Goal: Transaction & Acquisition: Purchase product/service

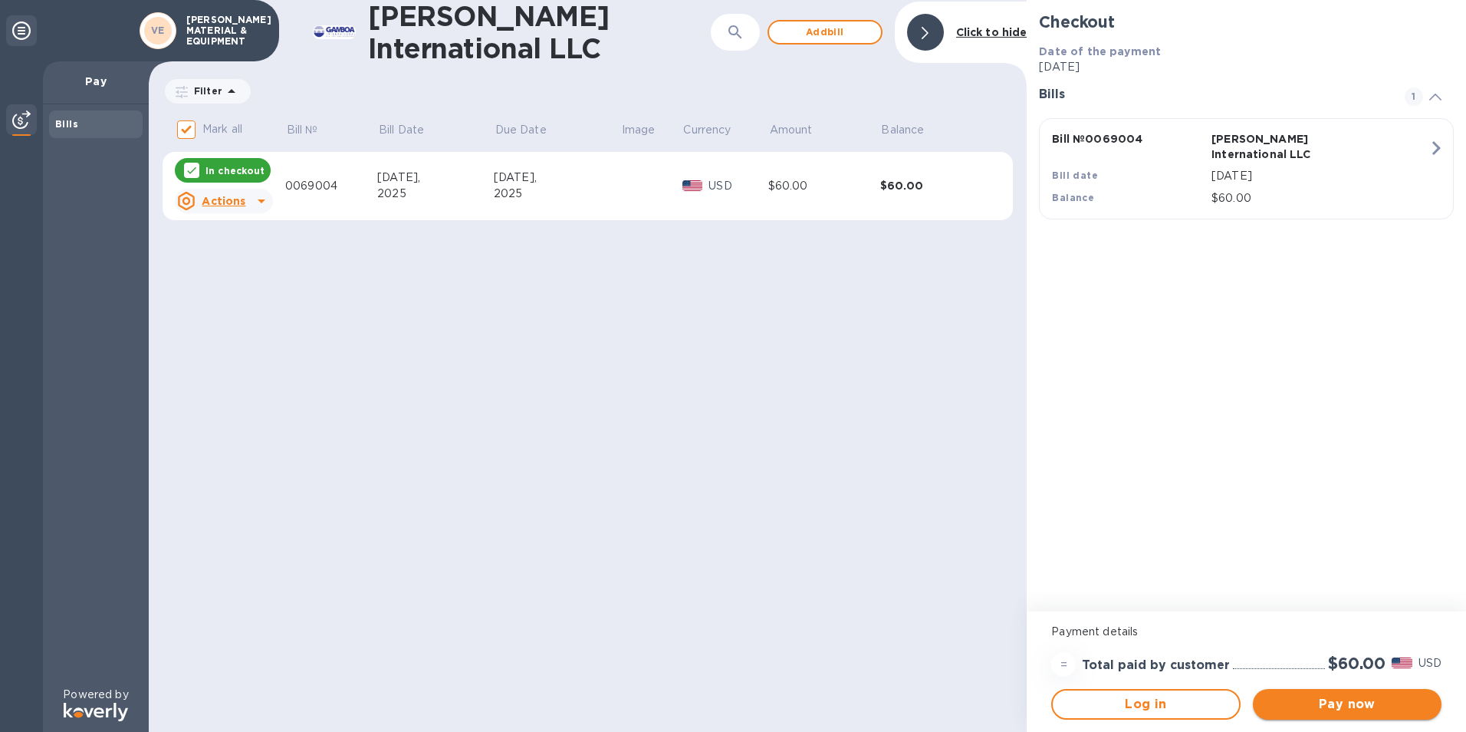
click at [1331, 695] on span "Pay now" at bounding box center [1347, 704] width 164 height 18
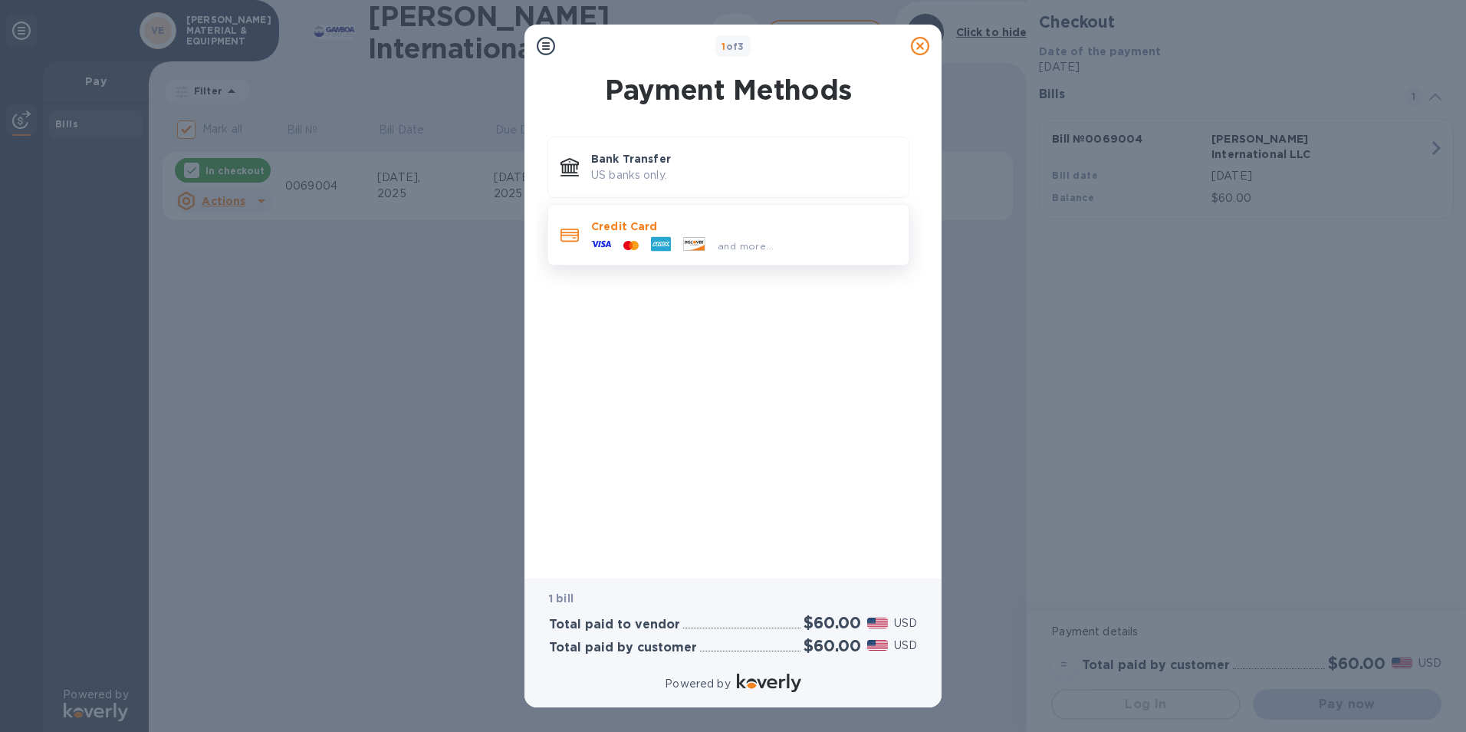
click at [619, 241] on div at bounding box center [631, 246] width 28 height 15
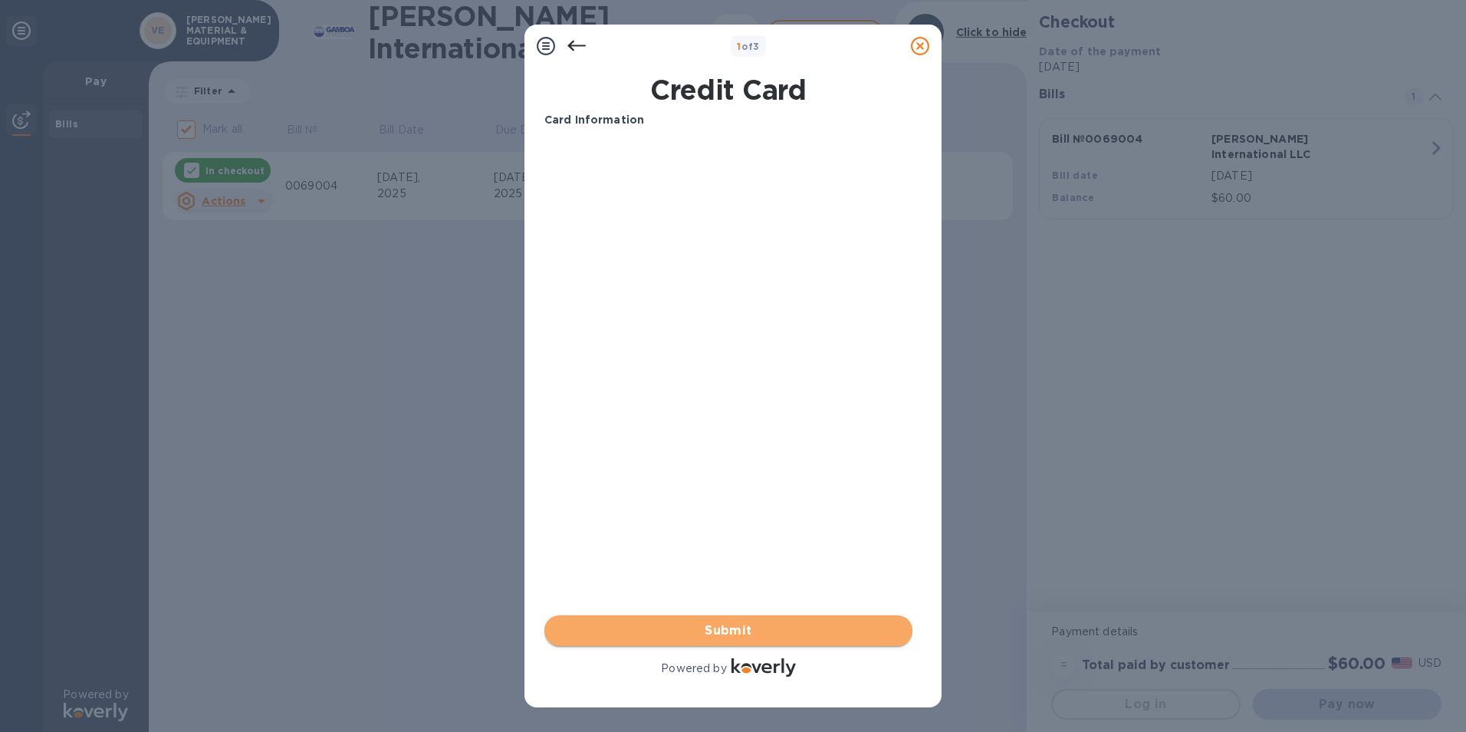
click at [716, 635] on span "Submit" at bounding box center [729, 630] width 344 height 18
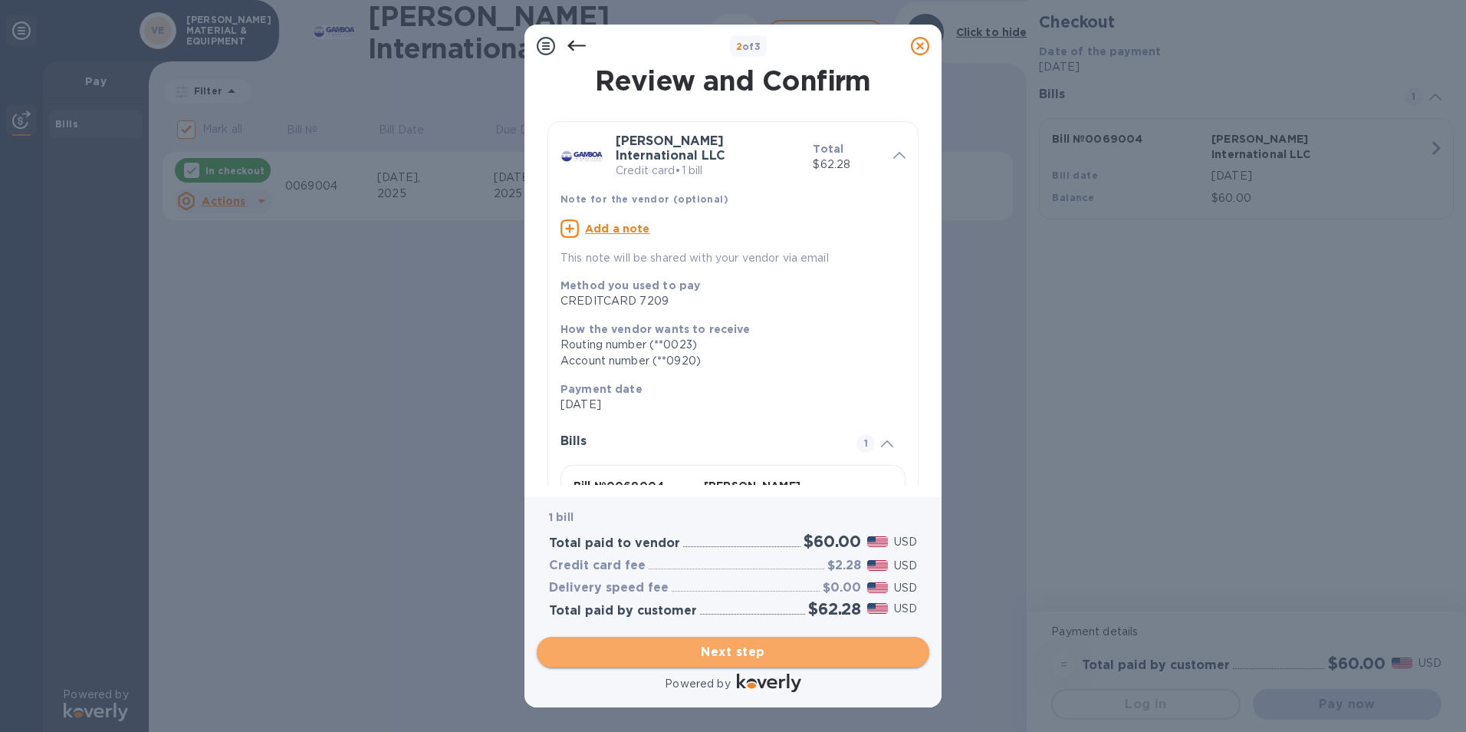
click at [752, 656] on span "Next step" at bounding box center [733, 652] width 368 height 18
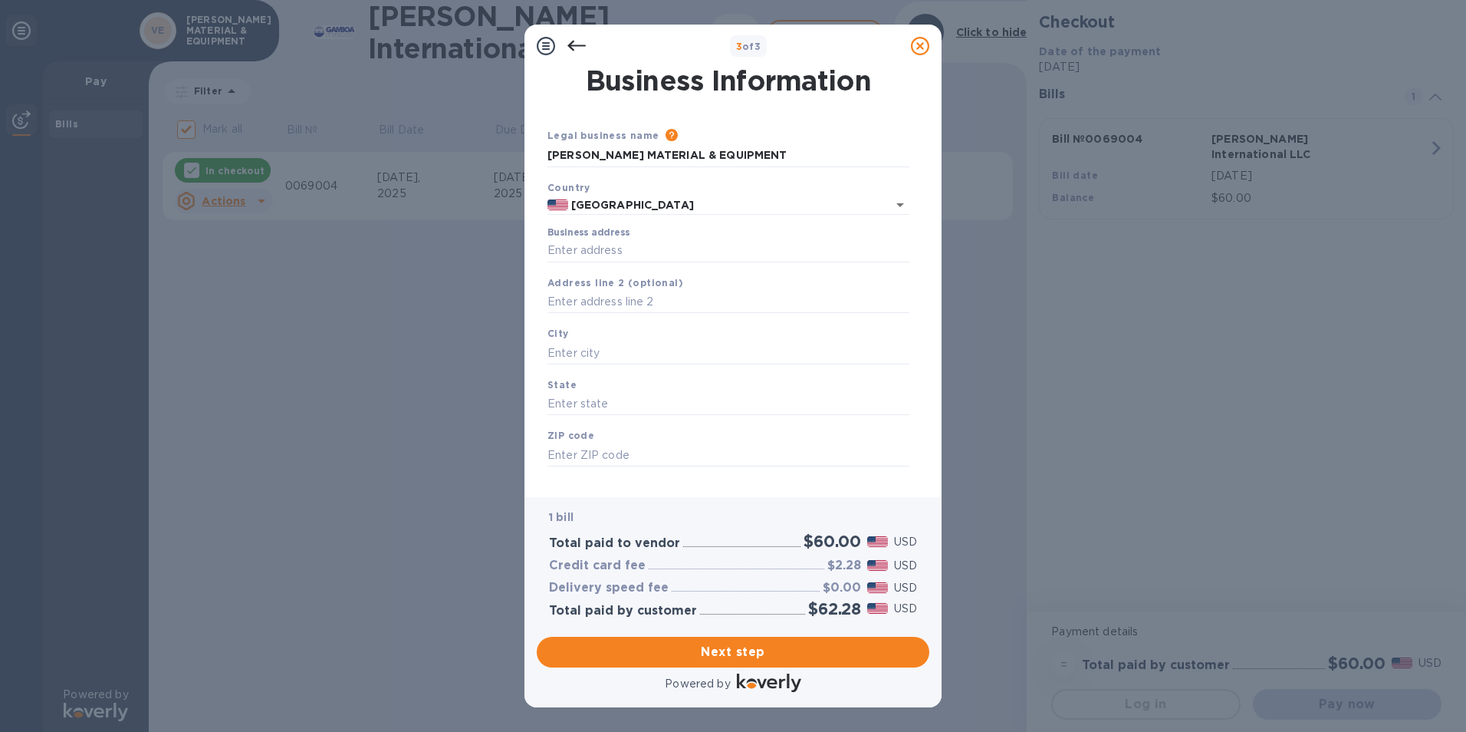
click at [572, 235] on label "Business address" at bounding box center [589, 233] width 82 height 9
click at [572, 239] on input "Business address" at bounding box center [729, 250] width 362 height 23
click at [574, 244] on input "Business address" at bounding box center [729, 250] width 362 height 23
type input "[STREET_ADDRESS][PERSON_NAME]"
type input "Freeport"
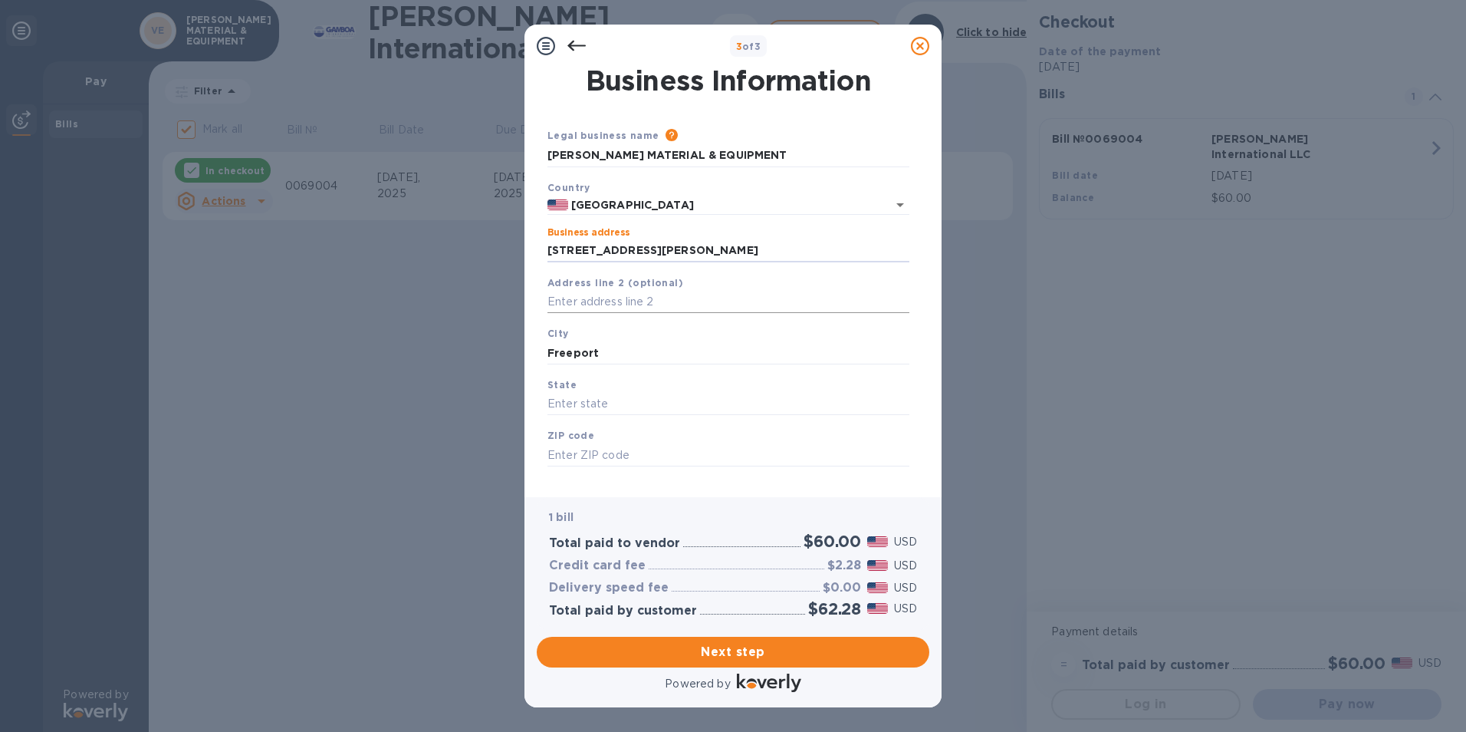
type input "[GEOGRAPHIC_DATA]"
type input "77541"
click at [609, 362] on input "Freeport" at bounding box center [729, 352] width 362 height 23
drag, startPoint x: 565, startPoint y: 354, endPoint x: 247, endPoint y: 354, distance: 318.3
click at [247, 360] on div "3 of 3 Business Information Legal business name Please provide the legal name t…" at bounding box center [733, 366] width 1466 height 732
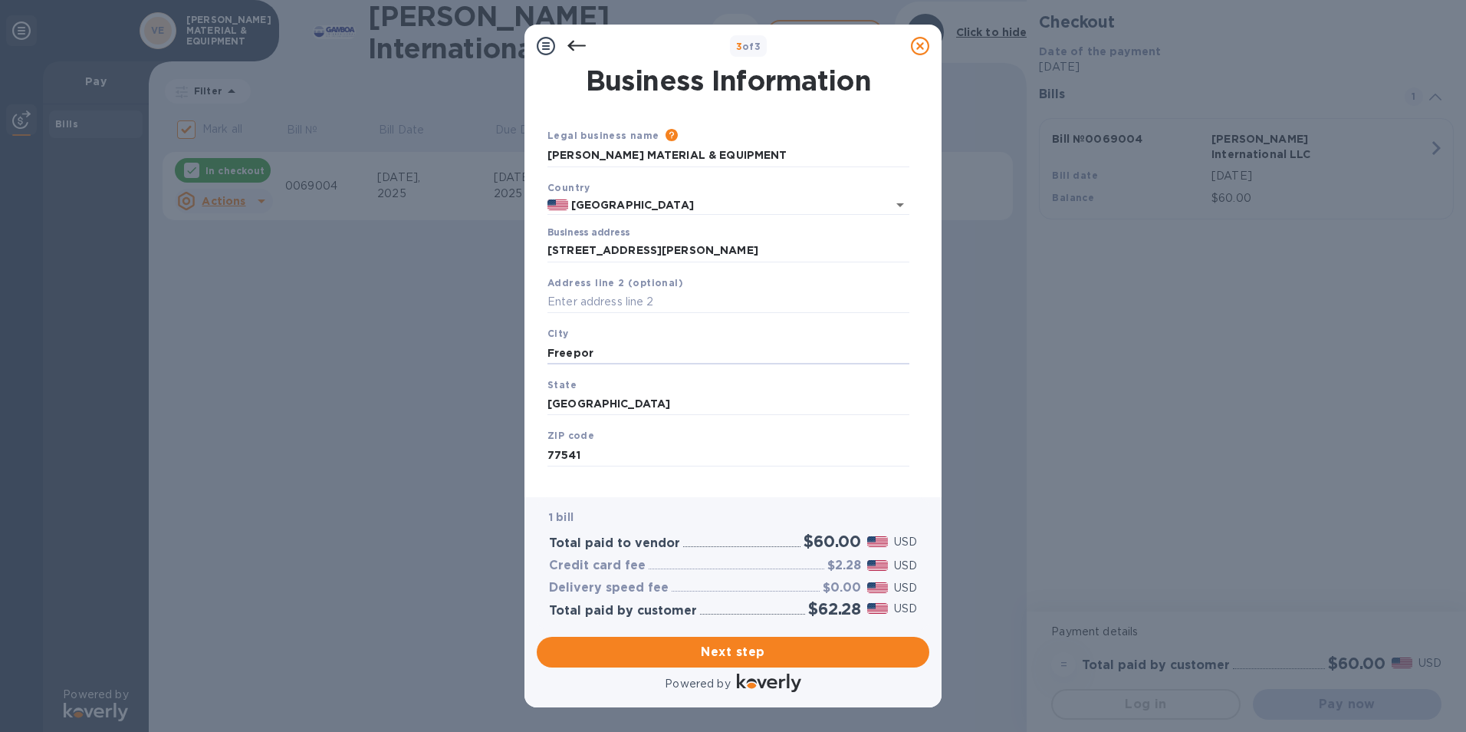
type input "Freeport"
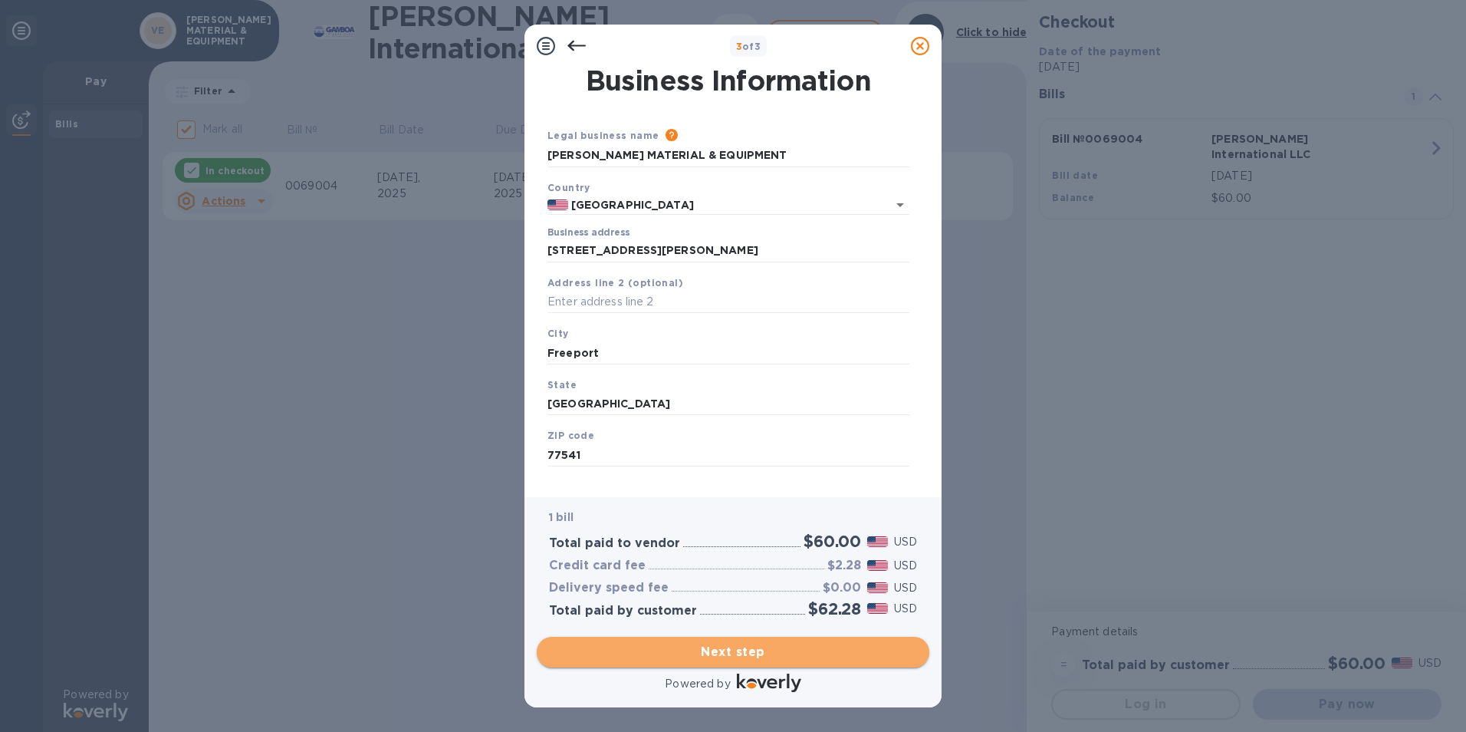
click at [728, 649] on span "Next step" at bounding box center [733, 652] width 368 height 18
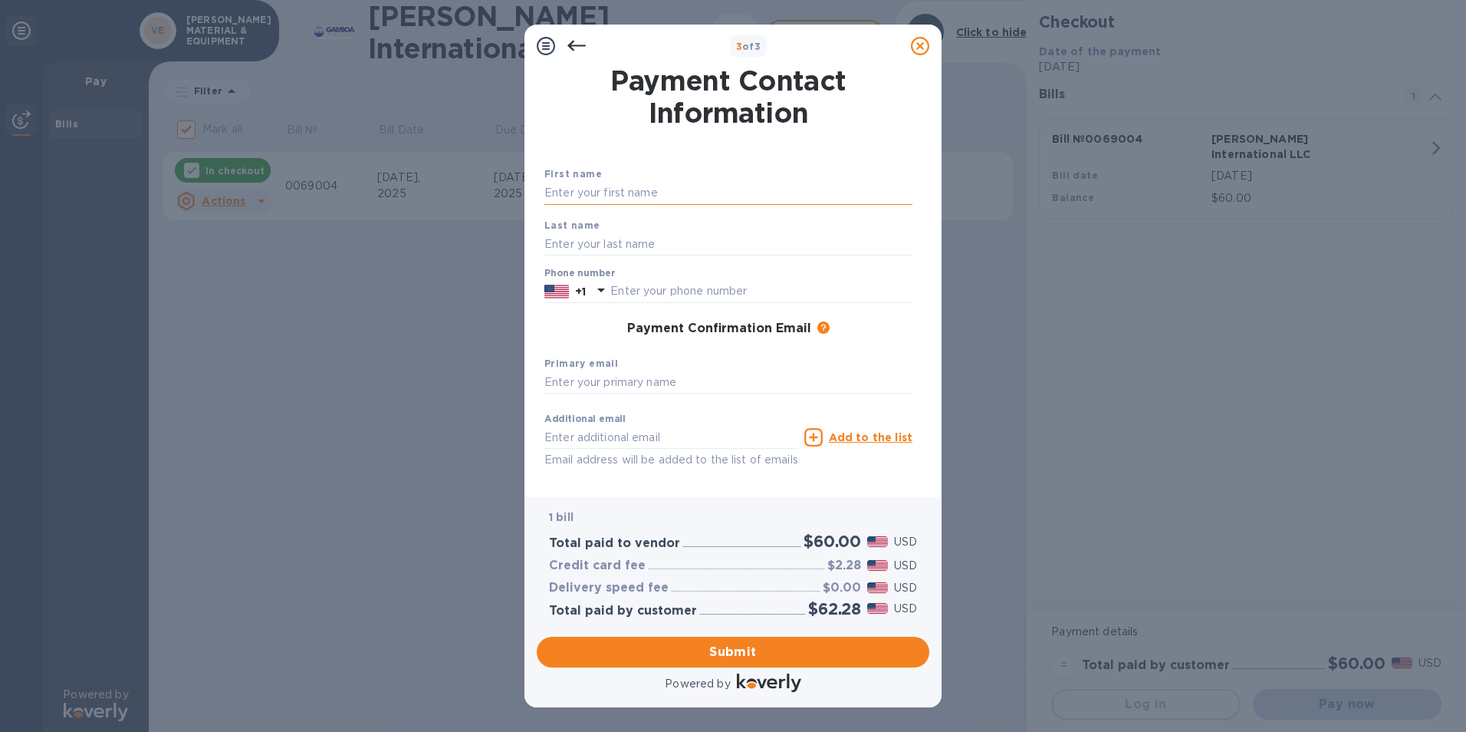
click at [603, 193] on input "text" at bounding box center [729, 193] width 368 height 23
type input "[PERSON_NAME]"
type input "9792333366"
click at [571, 379] on input "text" at bounding box center [729, 382] width 368 height 23
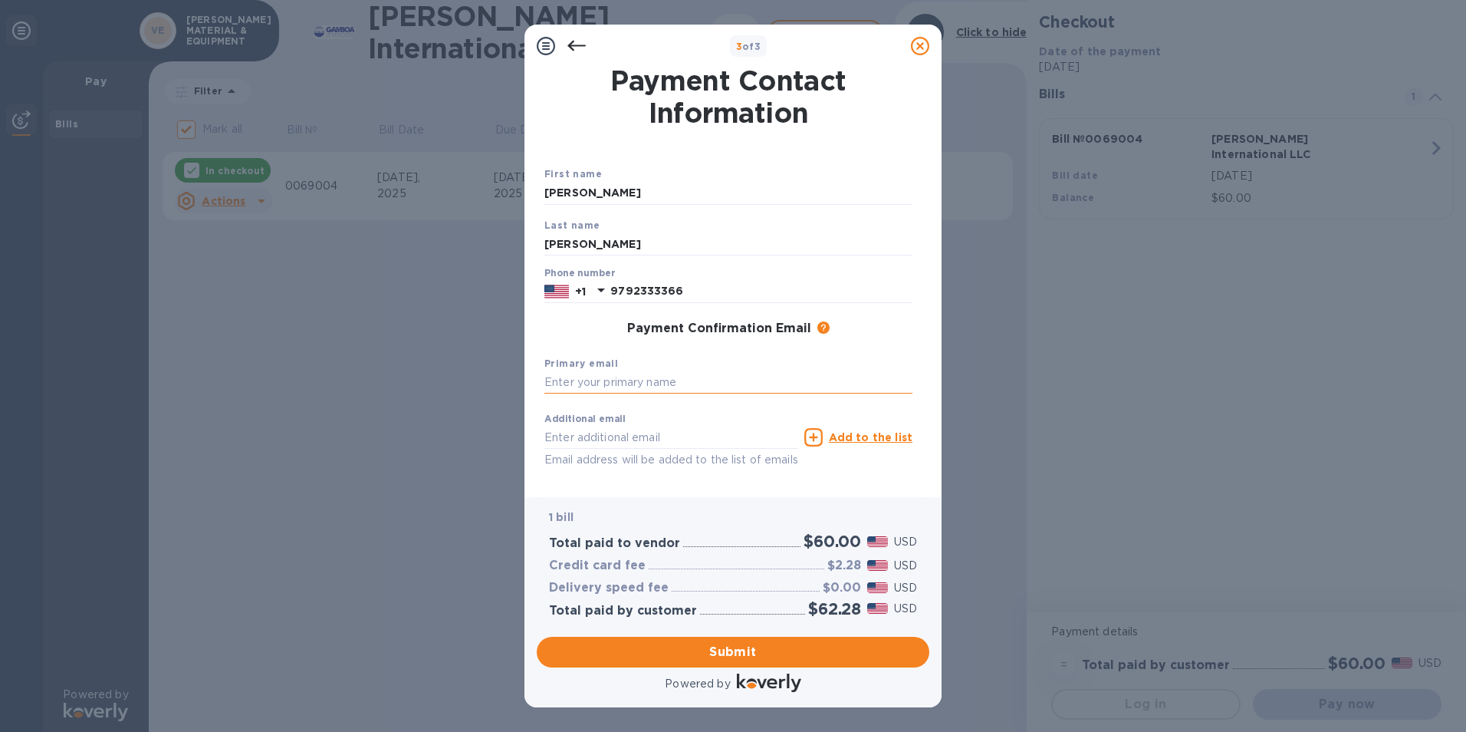
type input "[PERSON_NAME][EMAIL_ADDRESS][PERSON_NAME][PERSON_NAME][DOMAIN_NAME]"
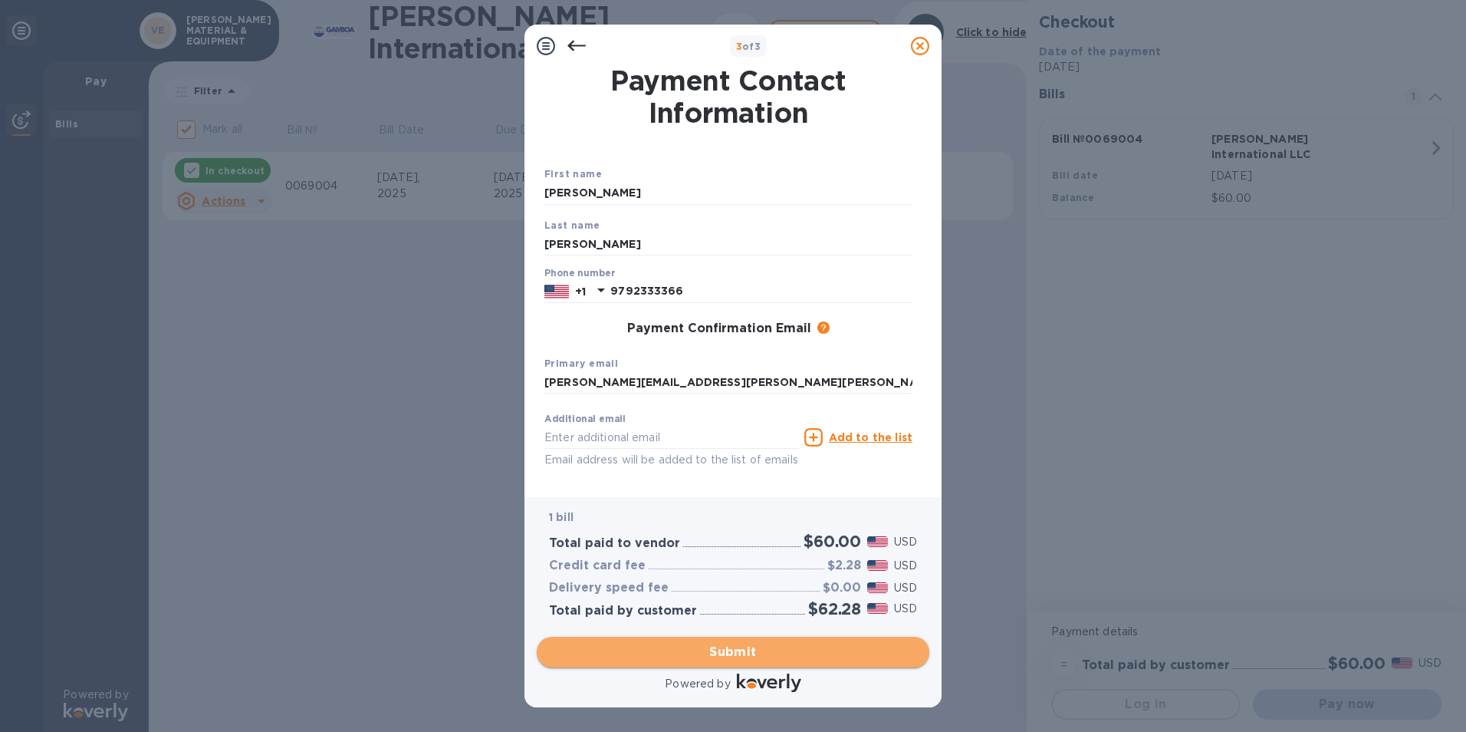
click at [727, 644] on span "Submit" at bounding box center [733, 652] width 368 height 18
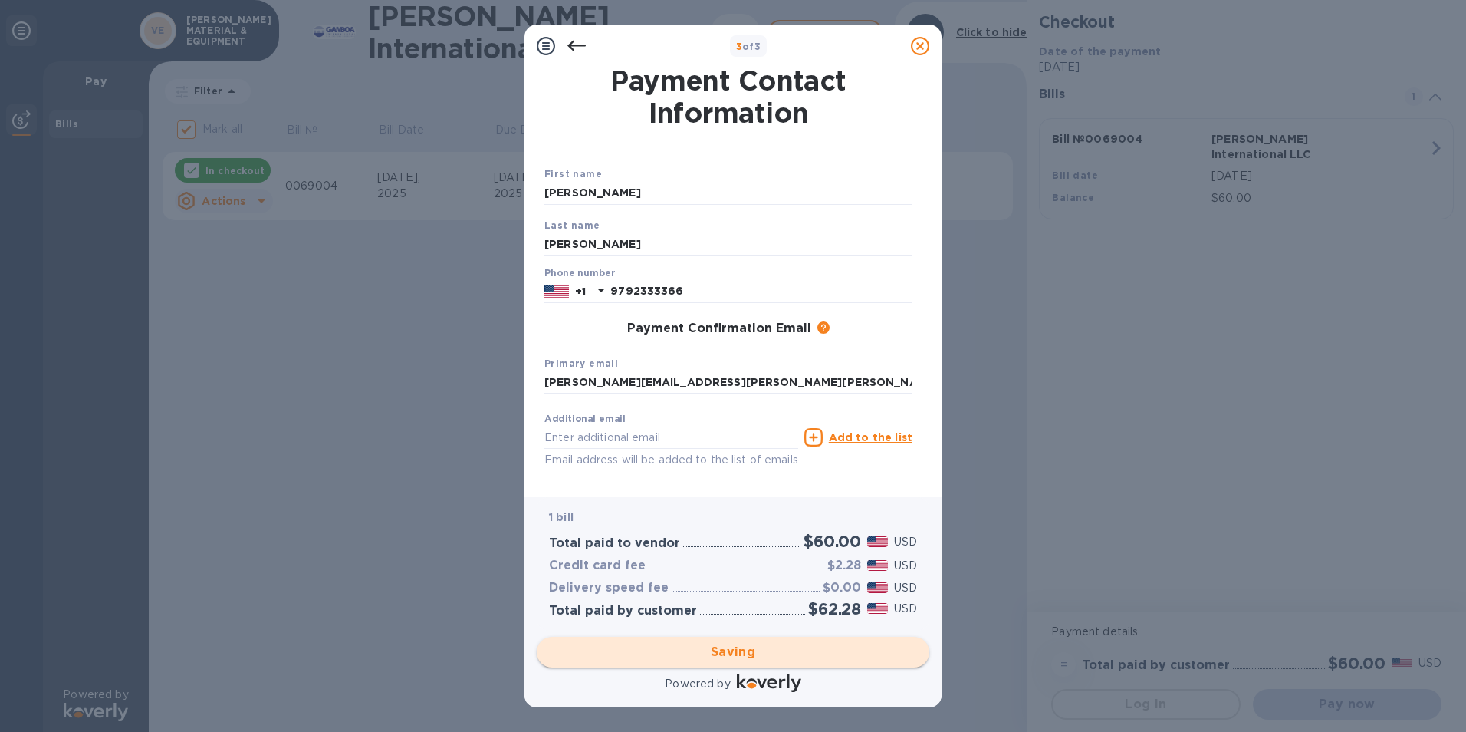
checkbox input "false"
